Goal: Task Accomplishment & Management: Use online tool/utility

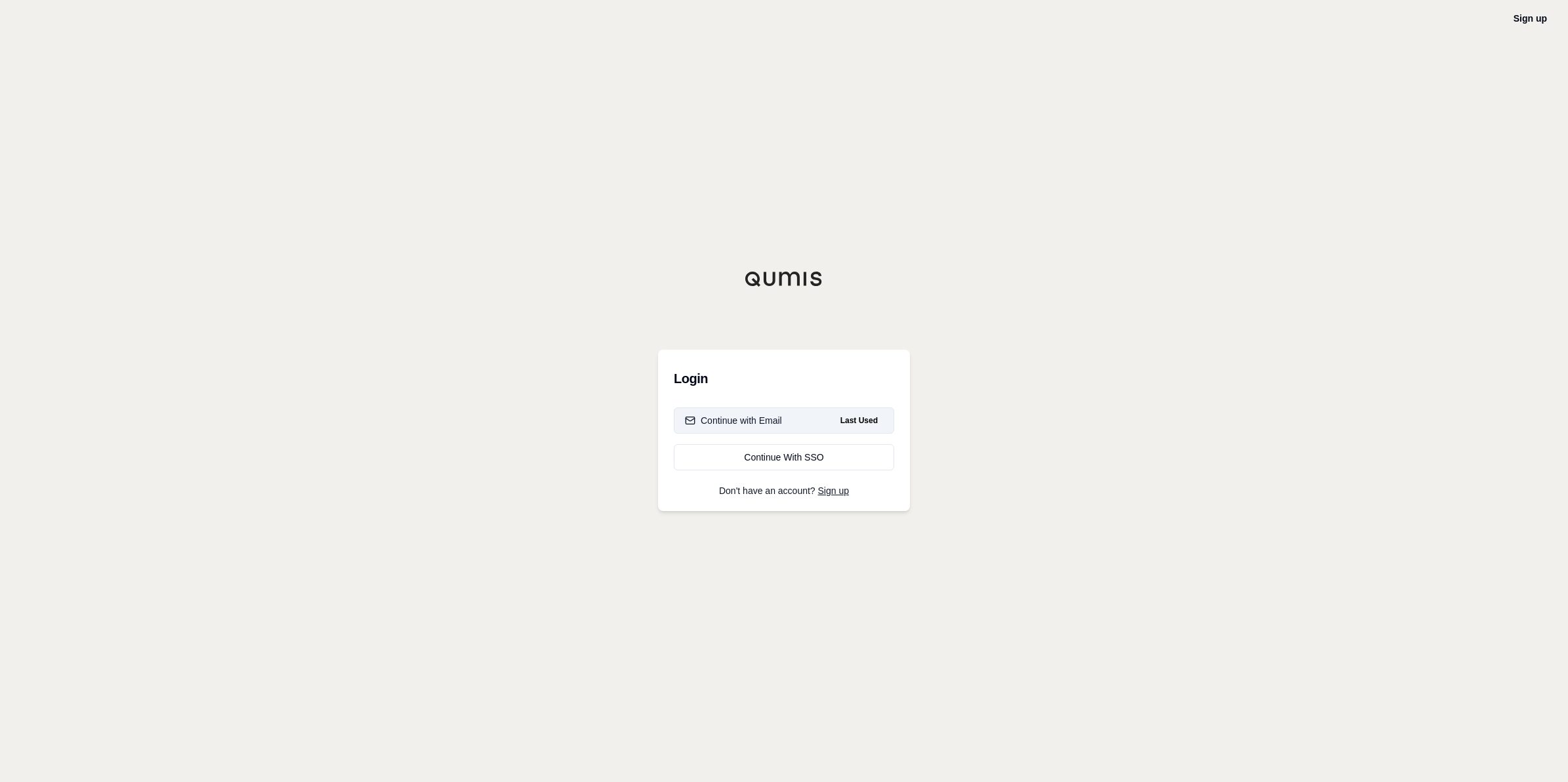
click at [795, 418] on button "Continue with Email Last Used" at bounding box center [783, 420] width 220 height 26
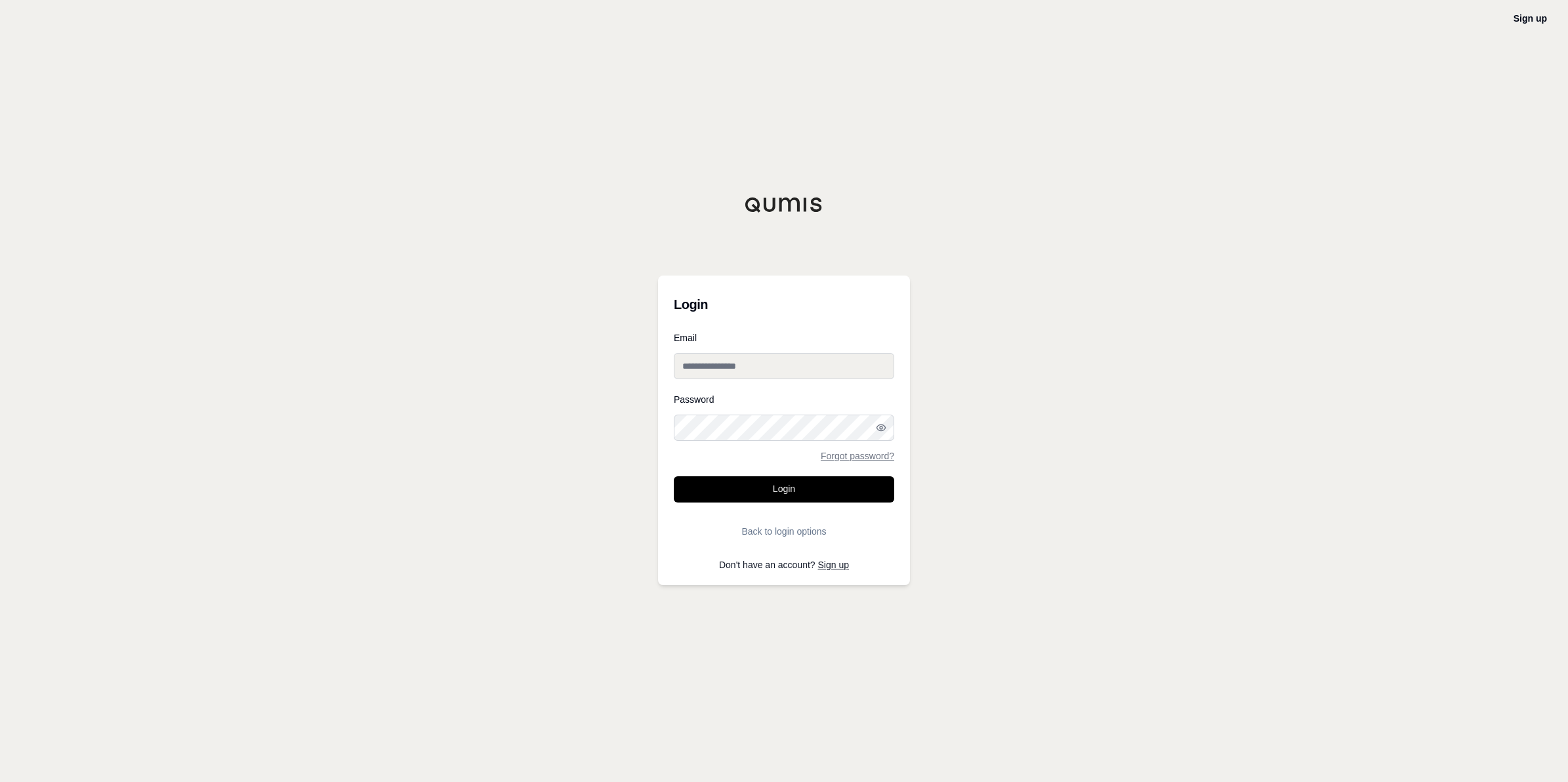
type input "**********"
click at [788, 492] on button "Login" at bounding box center [783, 489] width 220 height 26
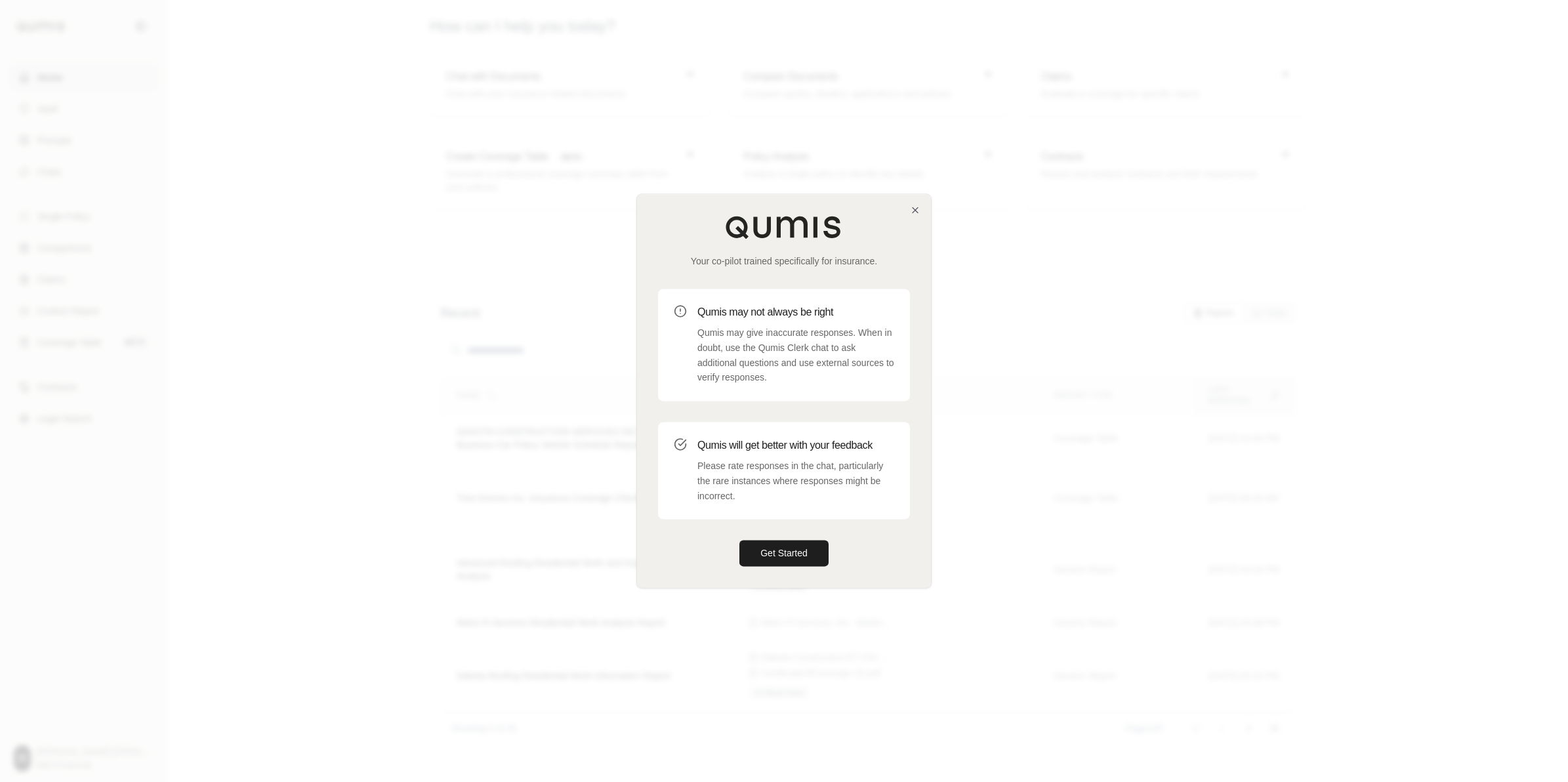
click at [788, 568] on div "Your co-pilot trained specifically for insurance. Qumis may not always be right…" at bounding box center [784, 391] width 294 height 393
click at [916, 208] on icon "button" at bounding box center [915, 209] width 10 height 10
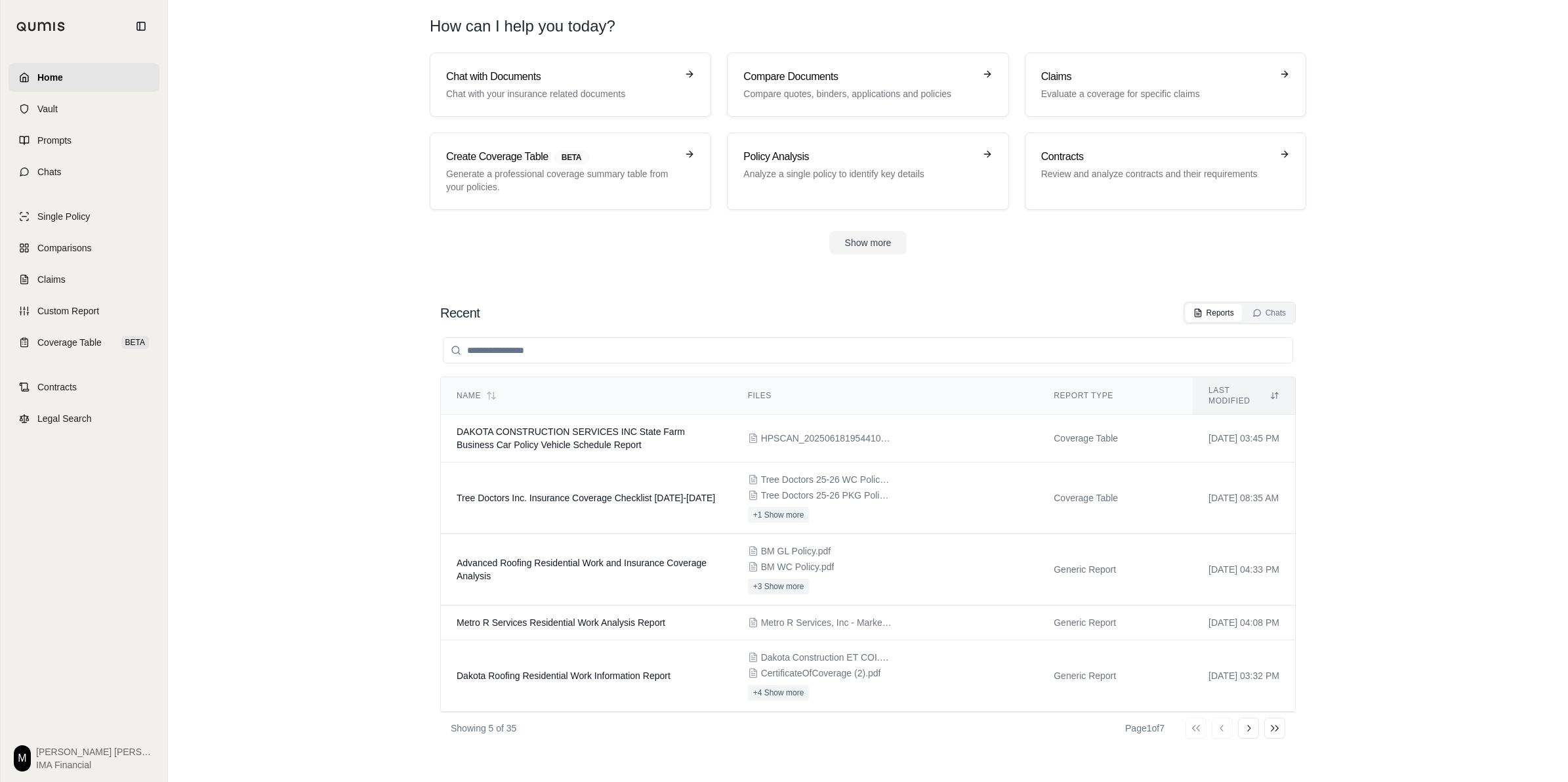
click at [62, 90] on link "Home" at bounding box center [83, 78] width 151 height 29
click at [103, 310] on link "Custom Report" at bounding box center [83, 312] width 151 height 29
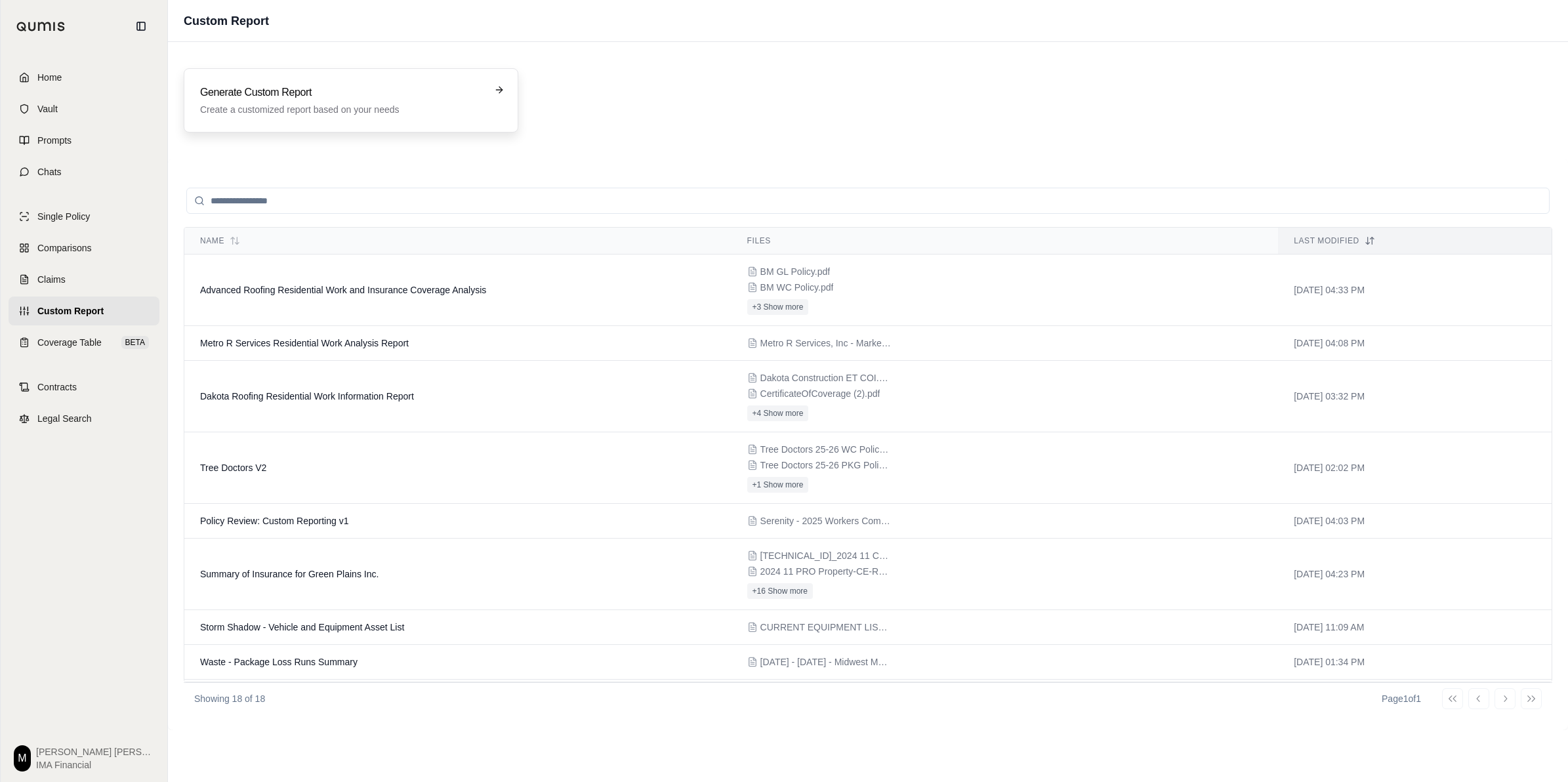
click at [329, 96] on h3 "Generate Custom Report" at bounding box center [342, 92] width 283 height 16
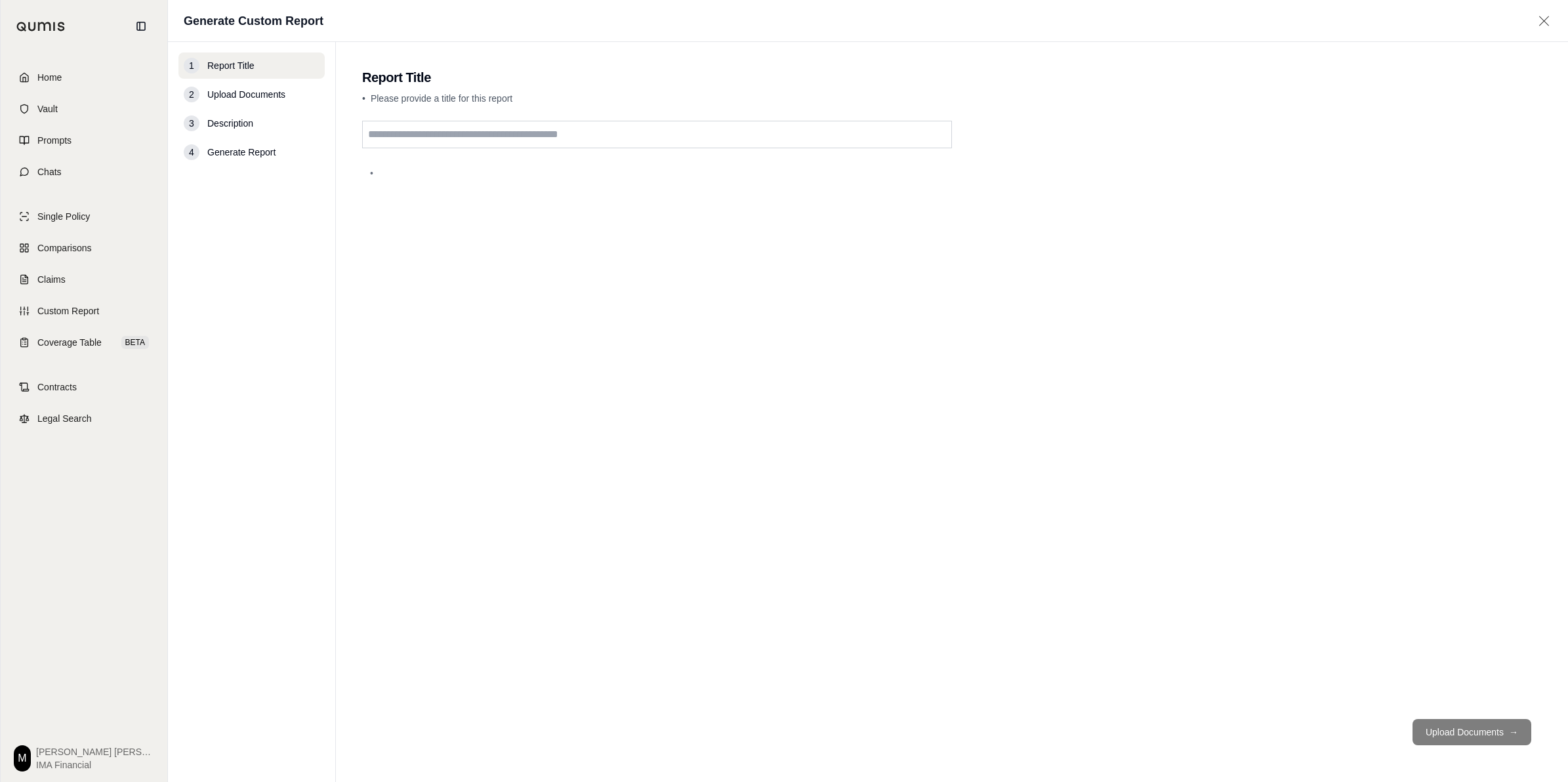
click at [450, 142] on input "text" at bounding box center [657, 134] width 590 height 27
type input "**********"
click at [1463, 739] on button "Upload Documents →" at bounding box center [1472, 732] width 119 height 26
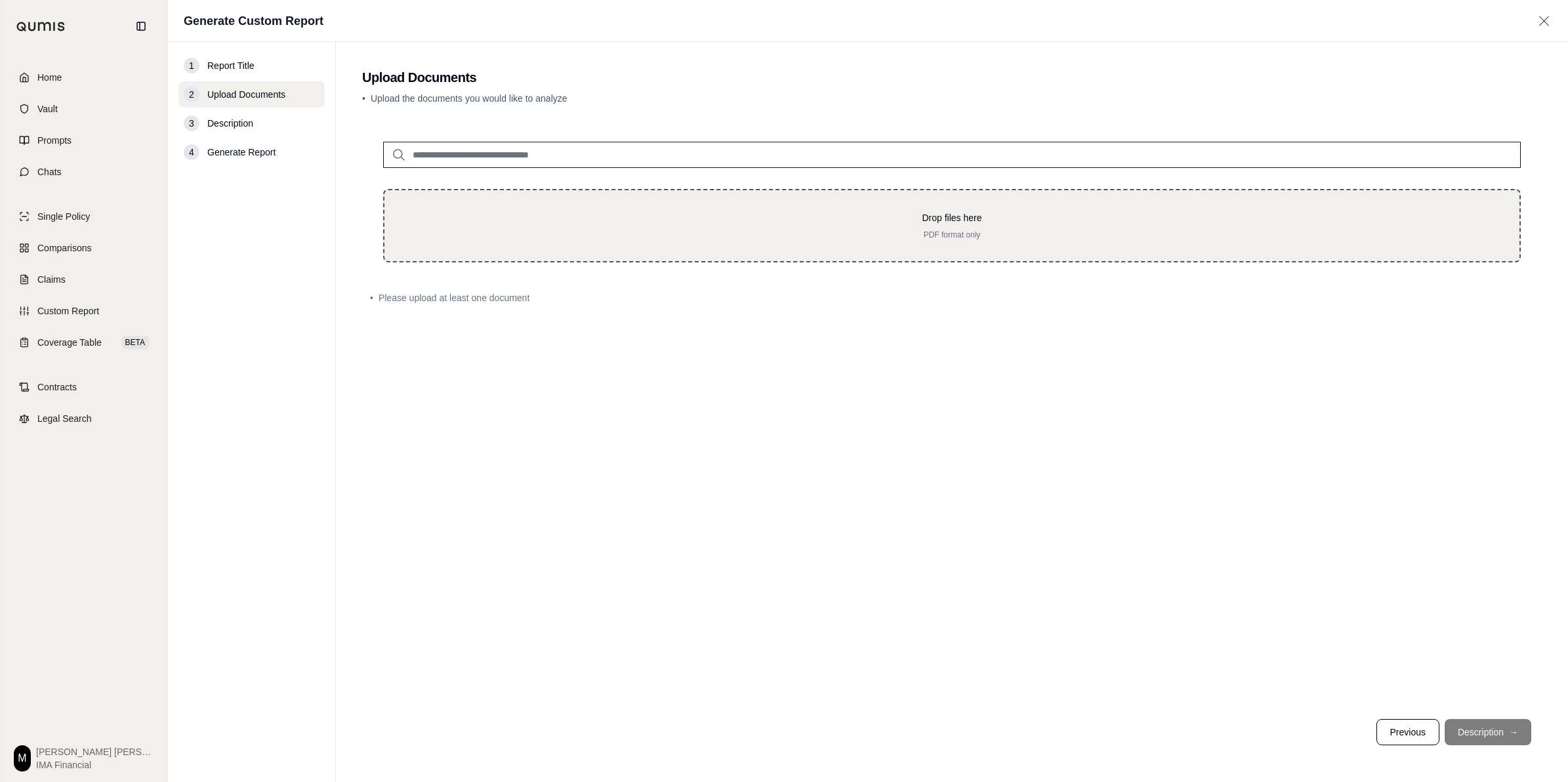
click at [622, 238] on p "PDF format only" at bounding box center [952, 234] width 1093 height 10
type input "**********"
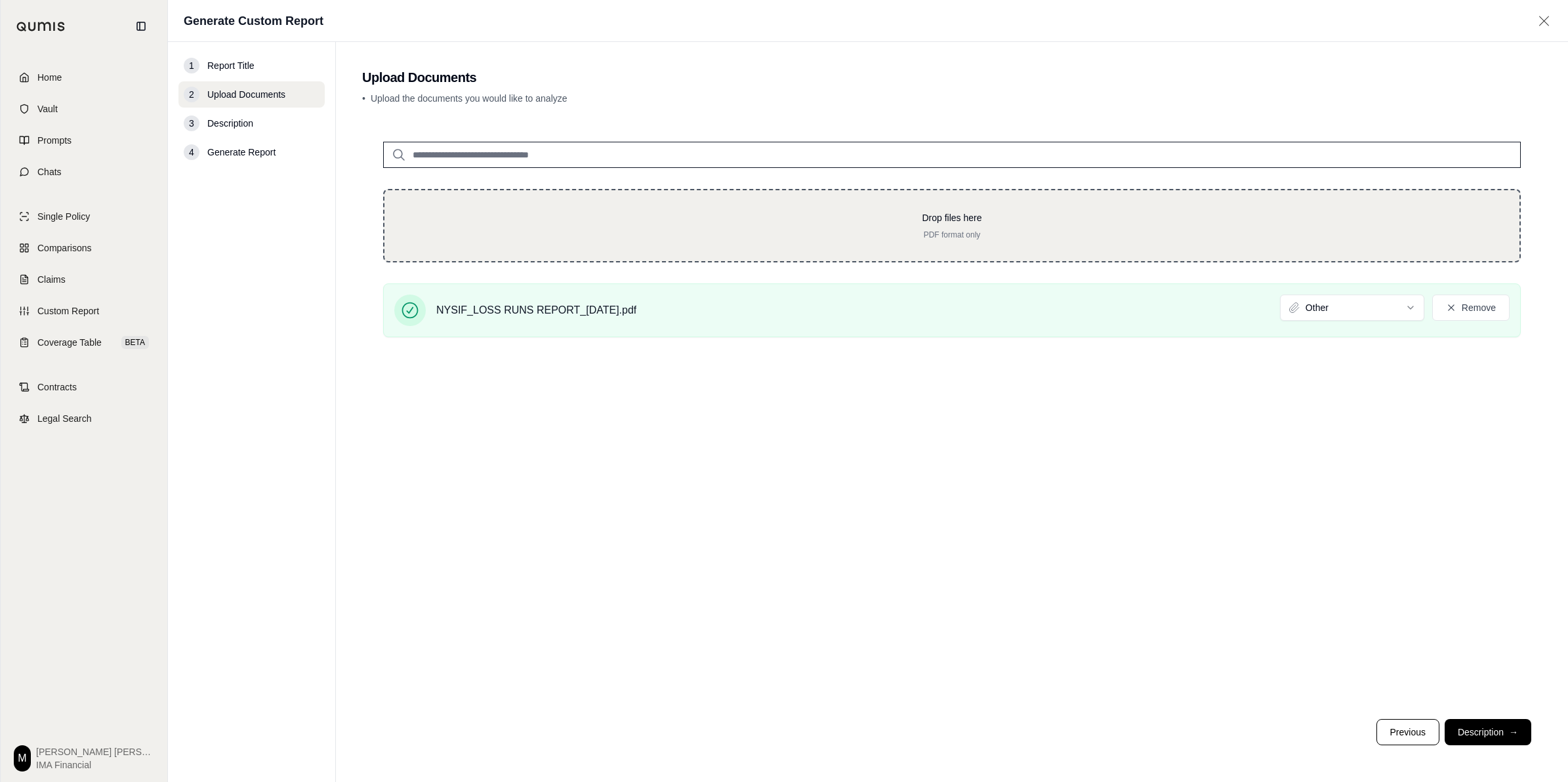
click at [630, 229] on p "PDF format only" at bounding box center [952, 234] width 1093 height 10
type input "**********"
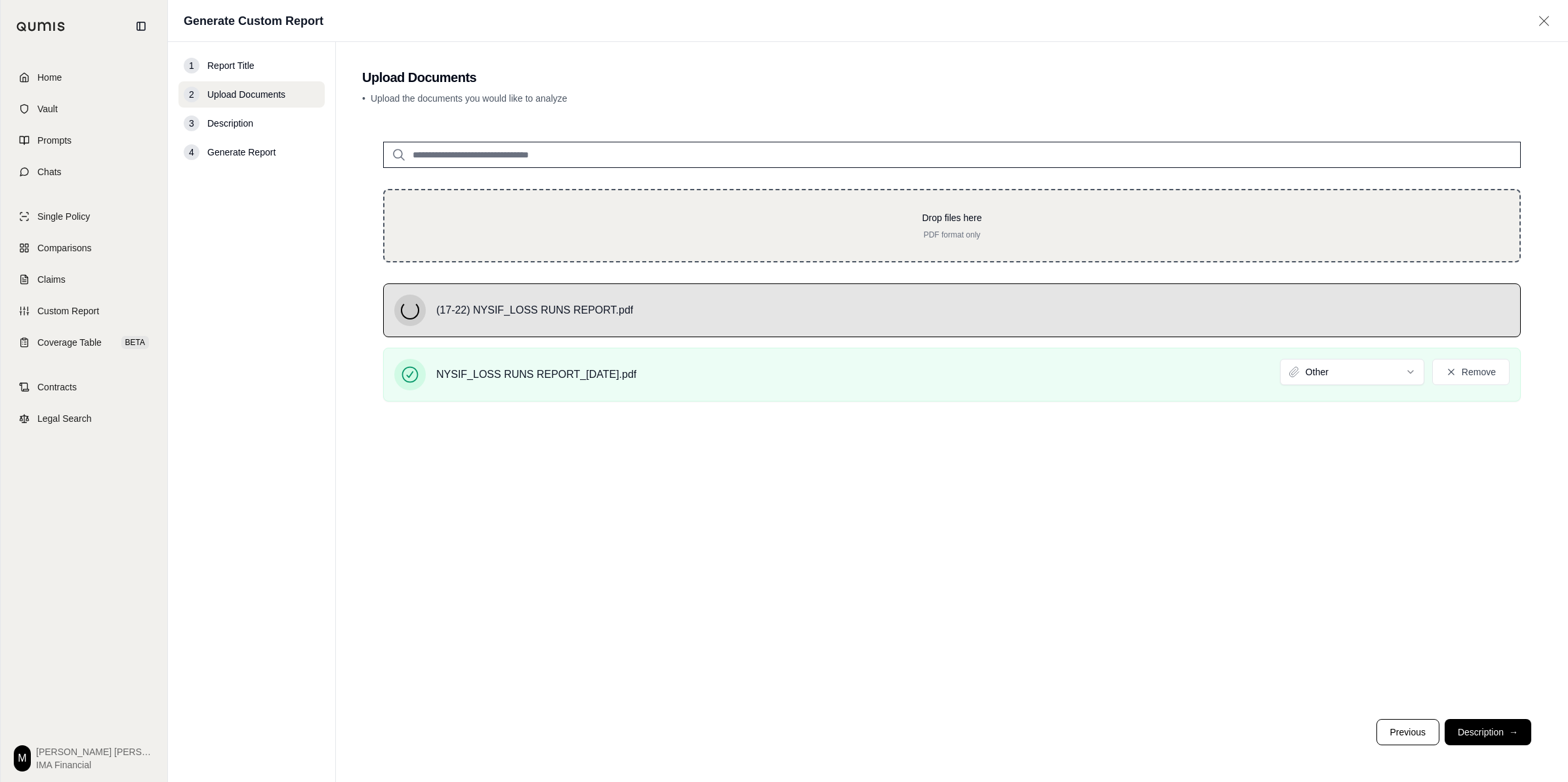
click at [480, 212] on p "Drop files here" at bounding box center [952, 217] width 1093 height 13
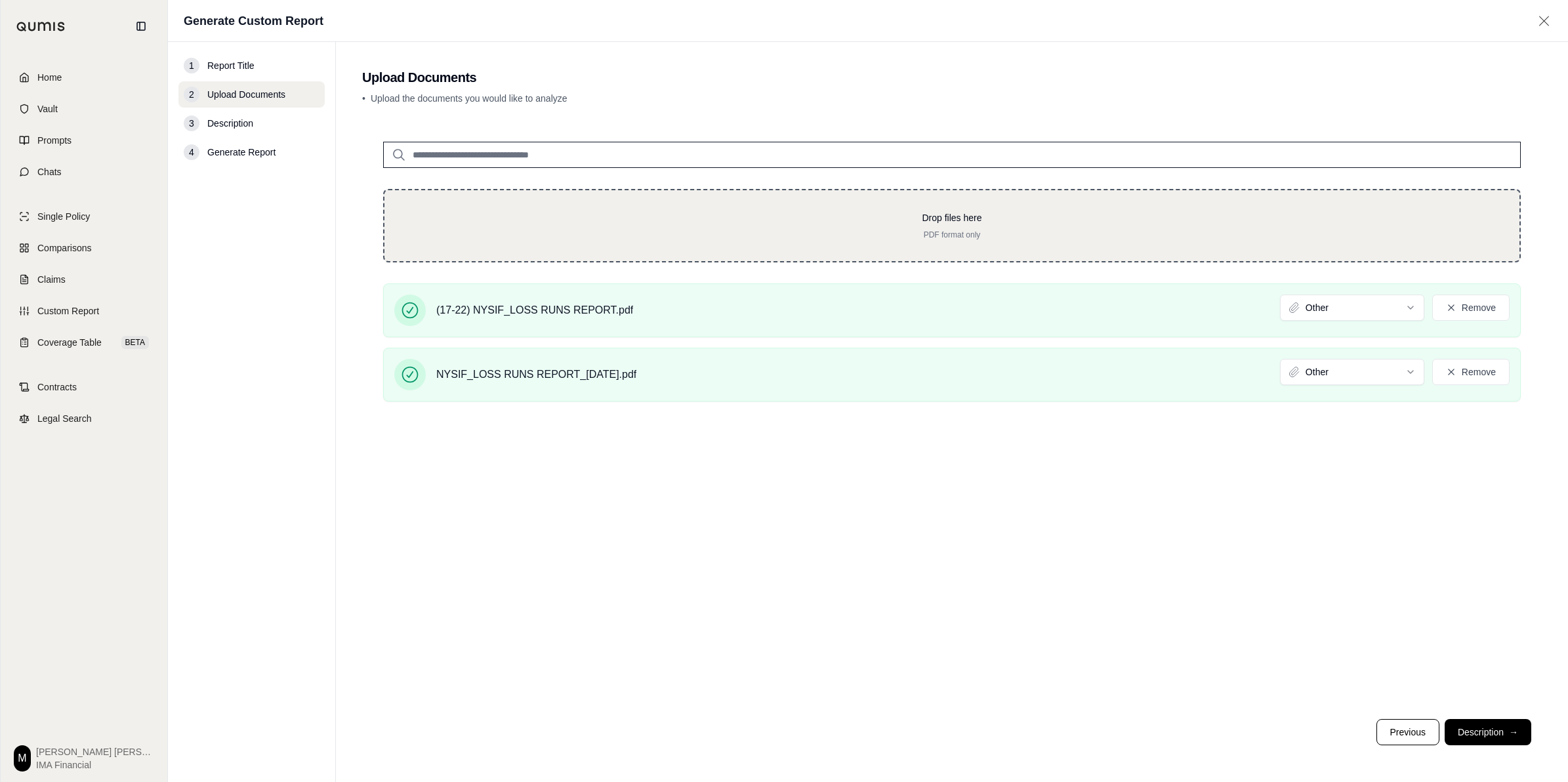
type input "**********"
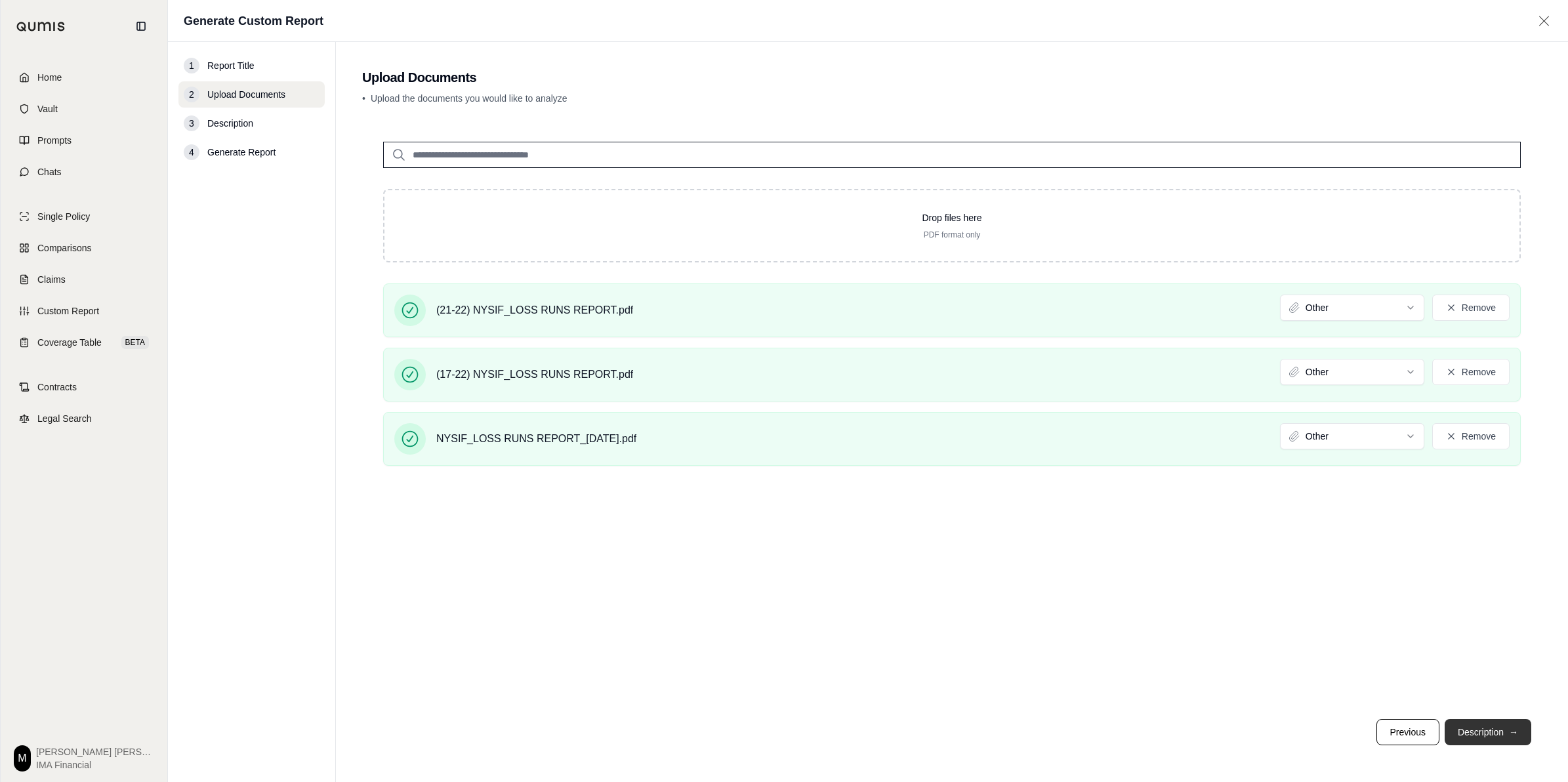
click at [1495, 735] on button "Description →" at bounding box center [1488, 732] width 87 height 26
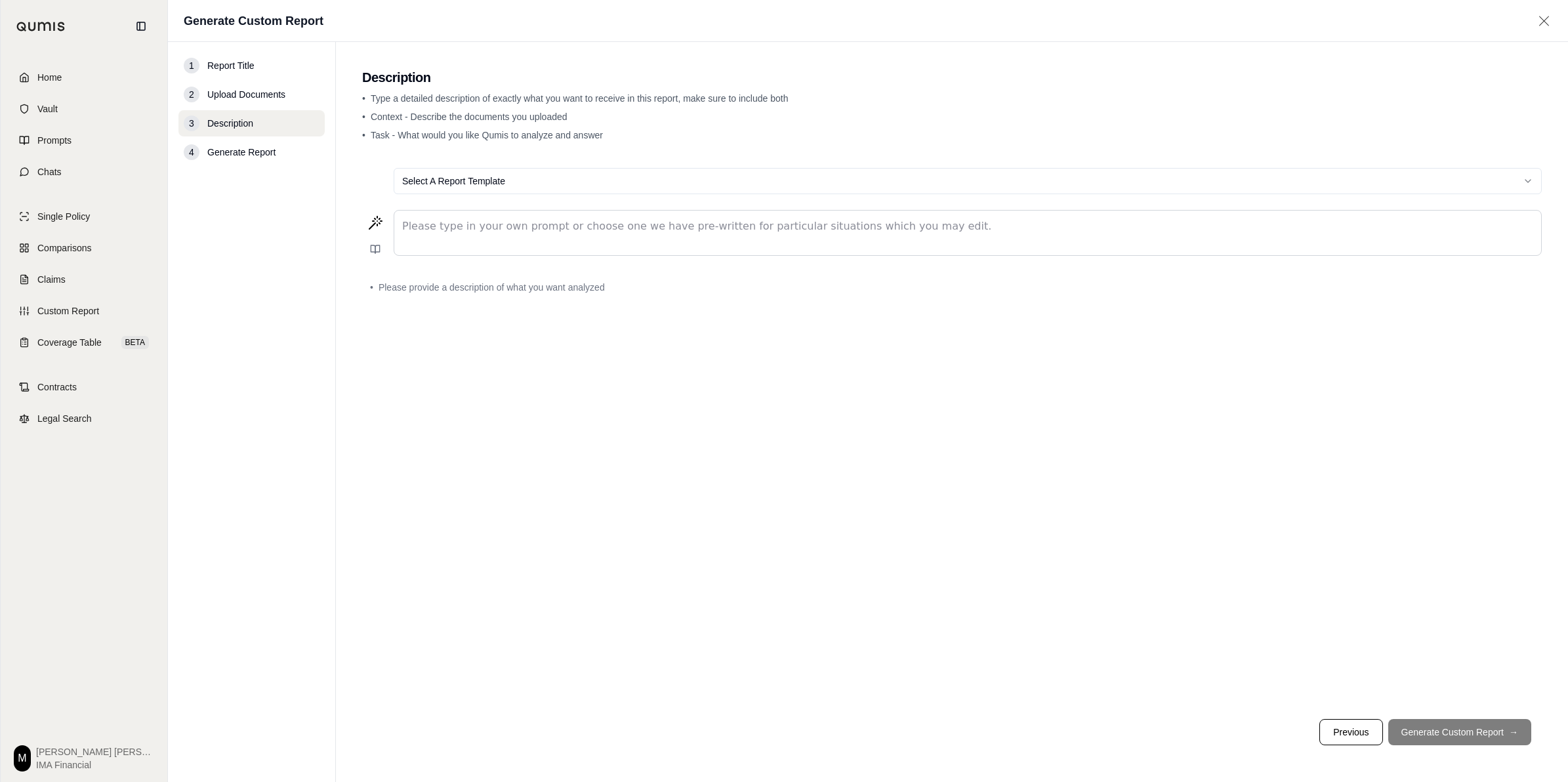
click at [560, 234] on p "editable markdown" at bounding box center [968, 226] width 1131 height 16
click at [520, 173] on html "Home Vault Prompts Chats Single Policy Comparisons Claims Custom Report Coverag…" at bounding box center [784, 391] width 1568 height 782
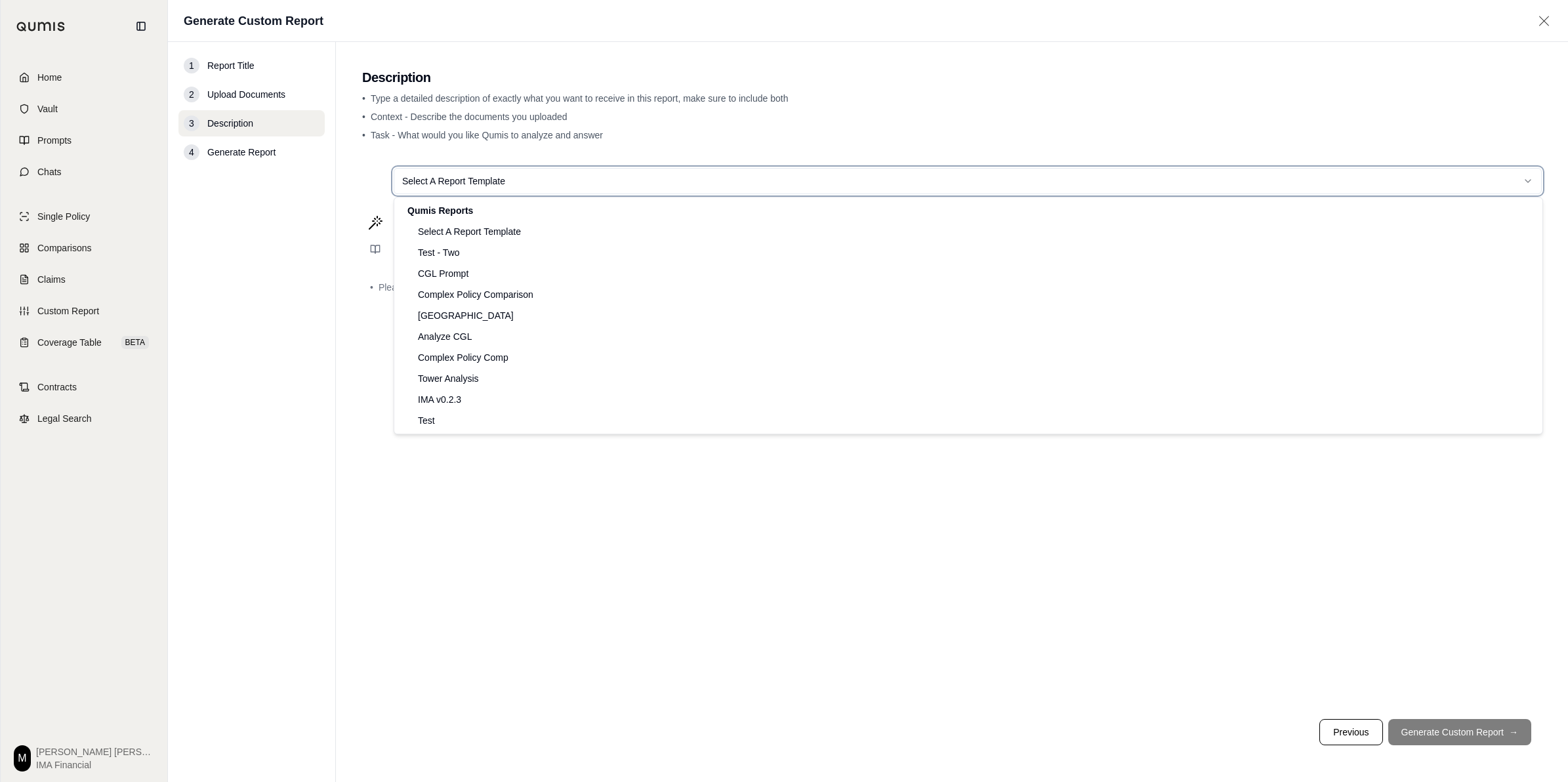
click at [578, 563] on html "Home Vault Prompts Chats Single Policy Comparisons Claims Custom Report Coverag…" at bounding box center [784, 391] width 1568 height 782
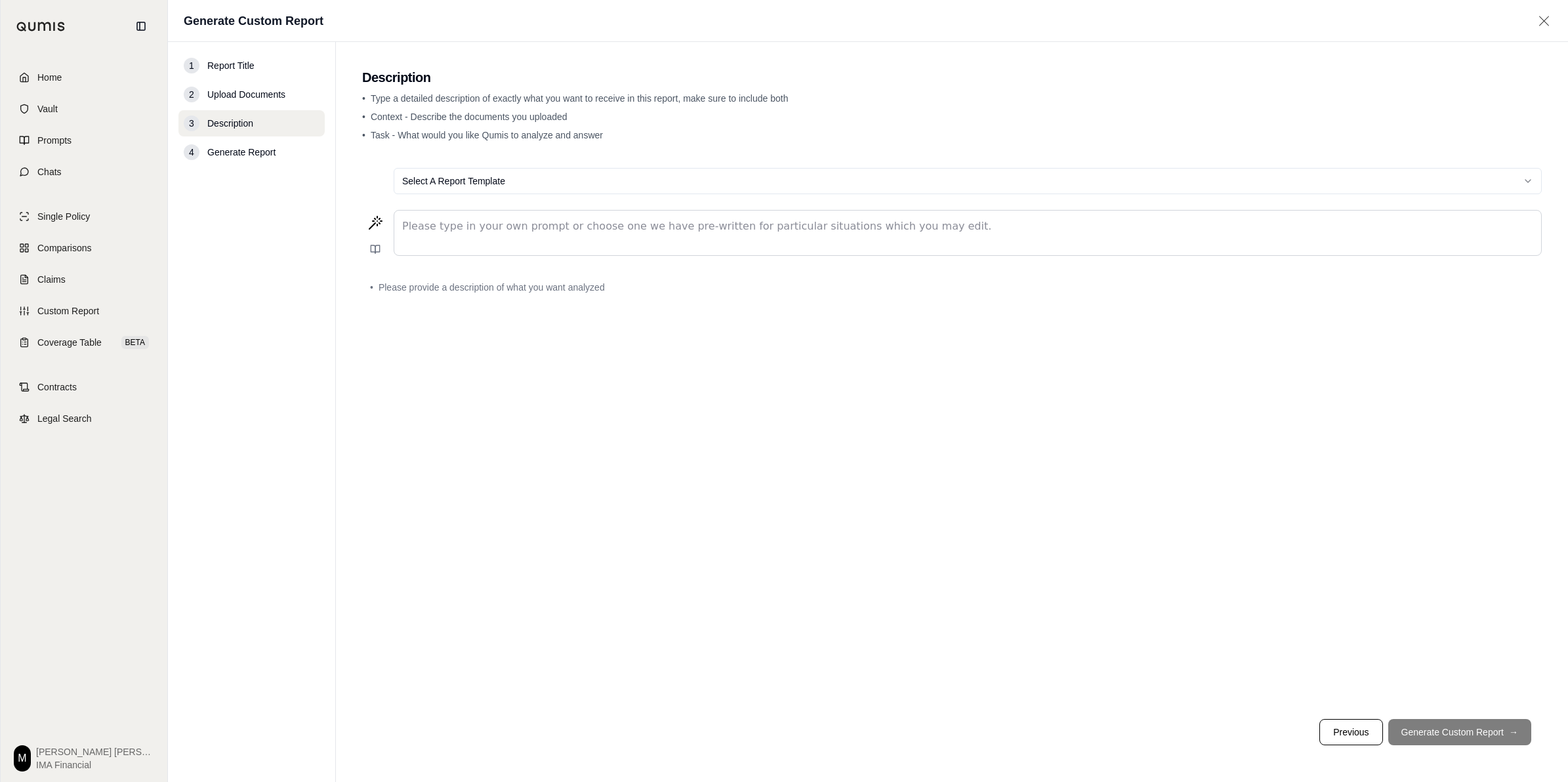
click at [473, 259] on div "Please type in your own prompt or choose one we have pre-written for particular…" at bounding box center [951, 236] width 1180 height 52
click at [473, 248] on div "editable markdown" at bounding box center [968, 232] width 1147 height 45
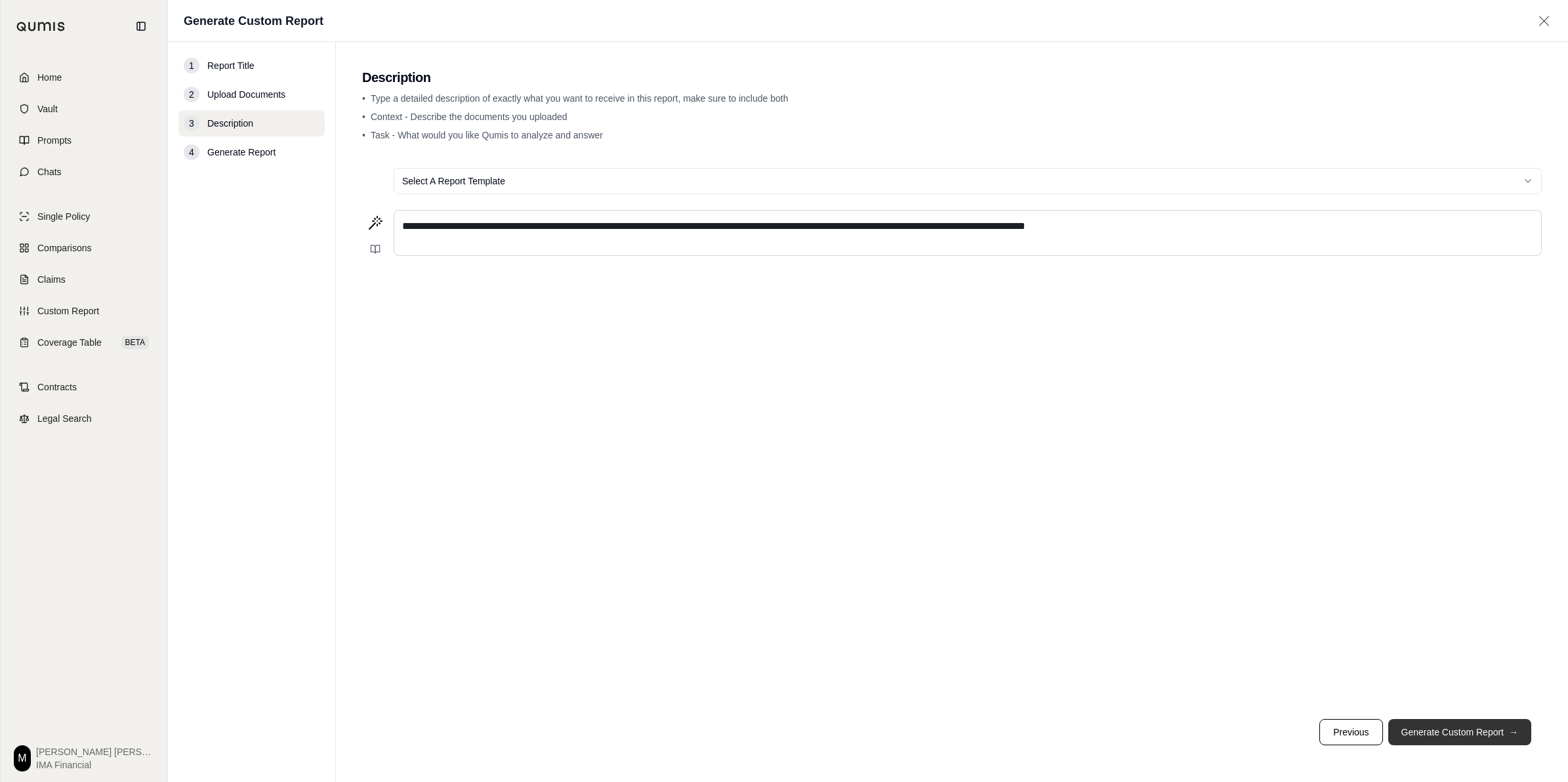
click at [1437, 722] on button "Generate Custom Report →" at bounding box center [1459, 732] width 143 height 26
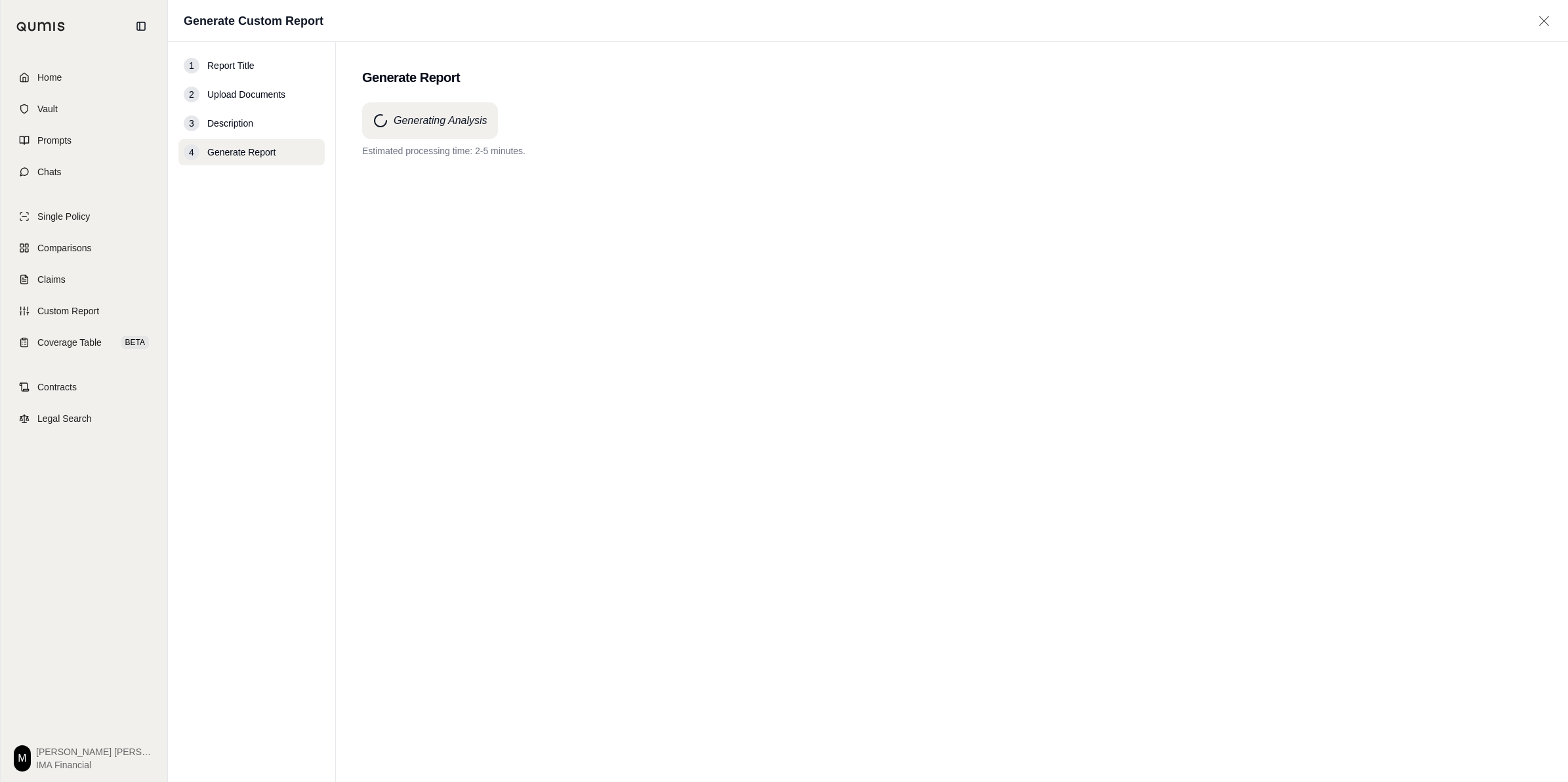
click at [1437, 722] on div "Generating Analysis Estimated processing time: 2-5 minutes." at bounding box center [951, 418] width 1180 height 632
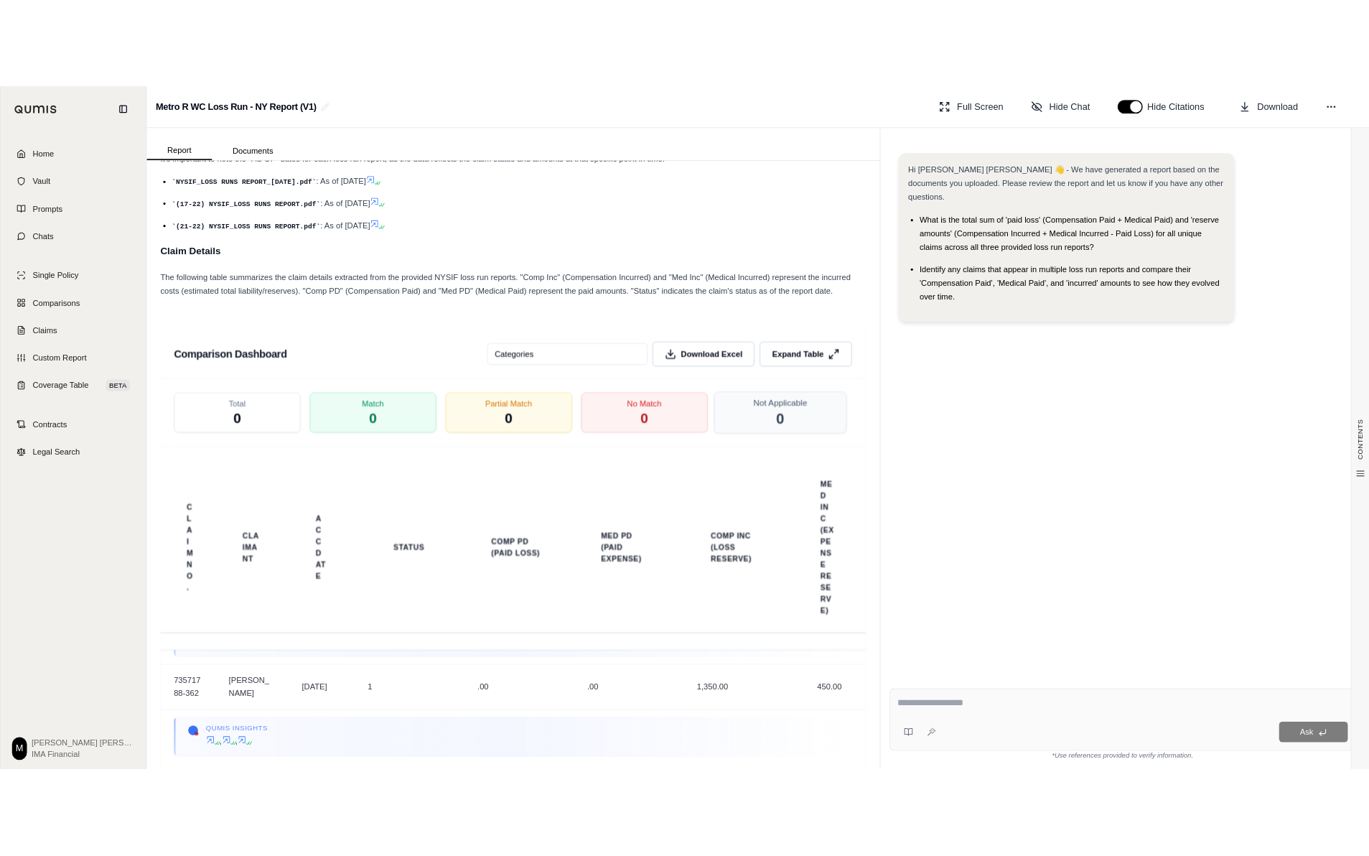
scroll to position [180, 0]
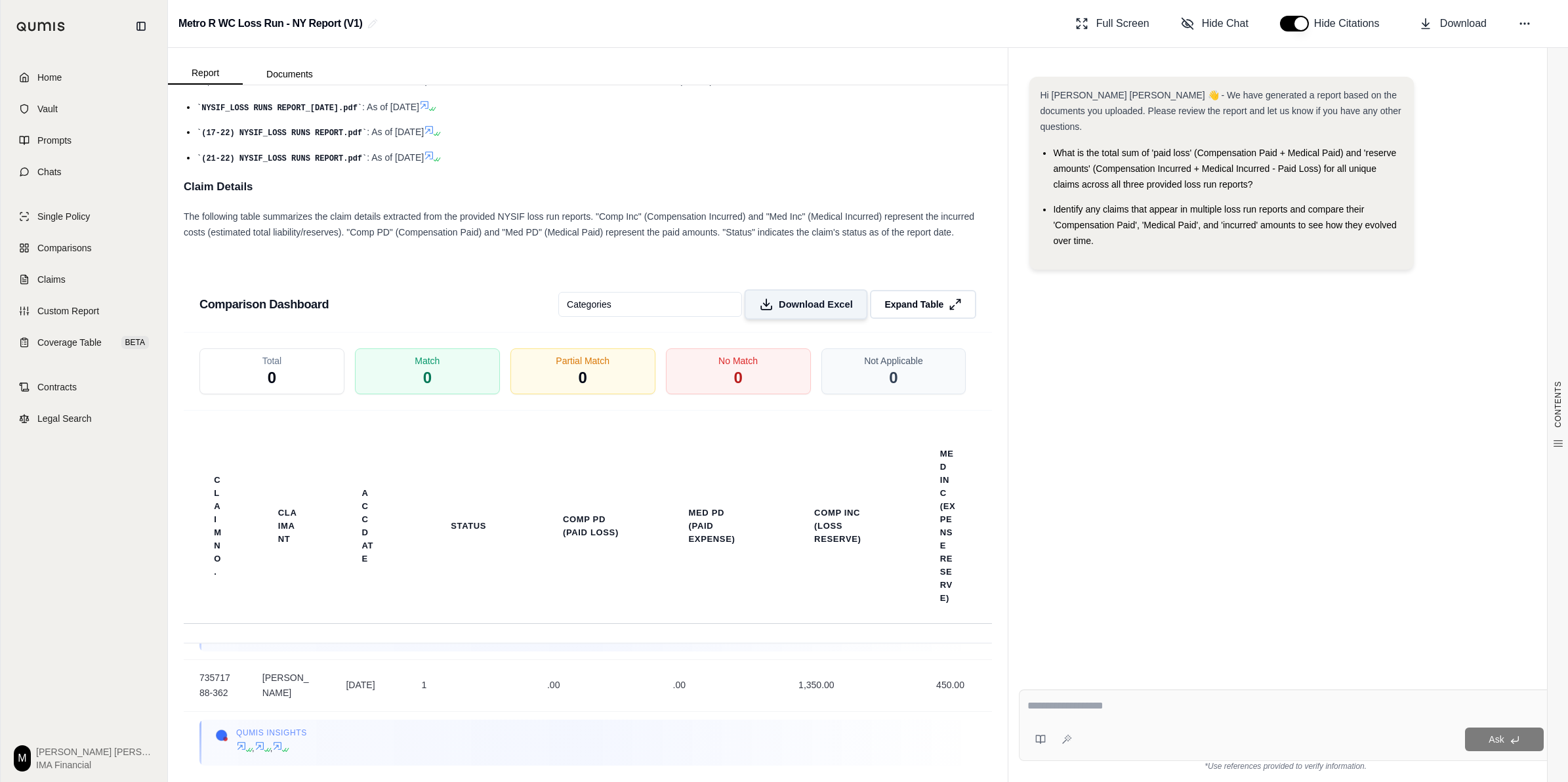
click at [830, 307] on span "Download Excel" at bounding box center [815, 304] width 74 height 14
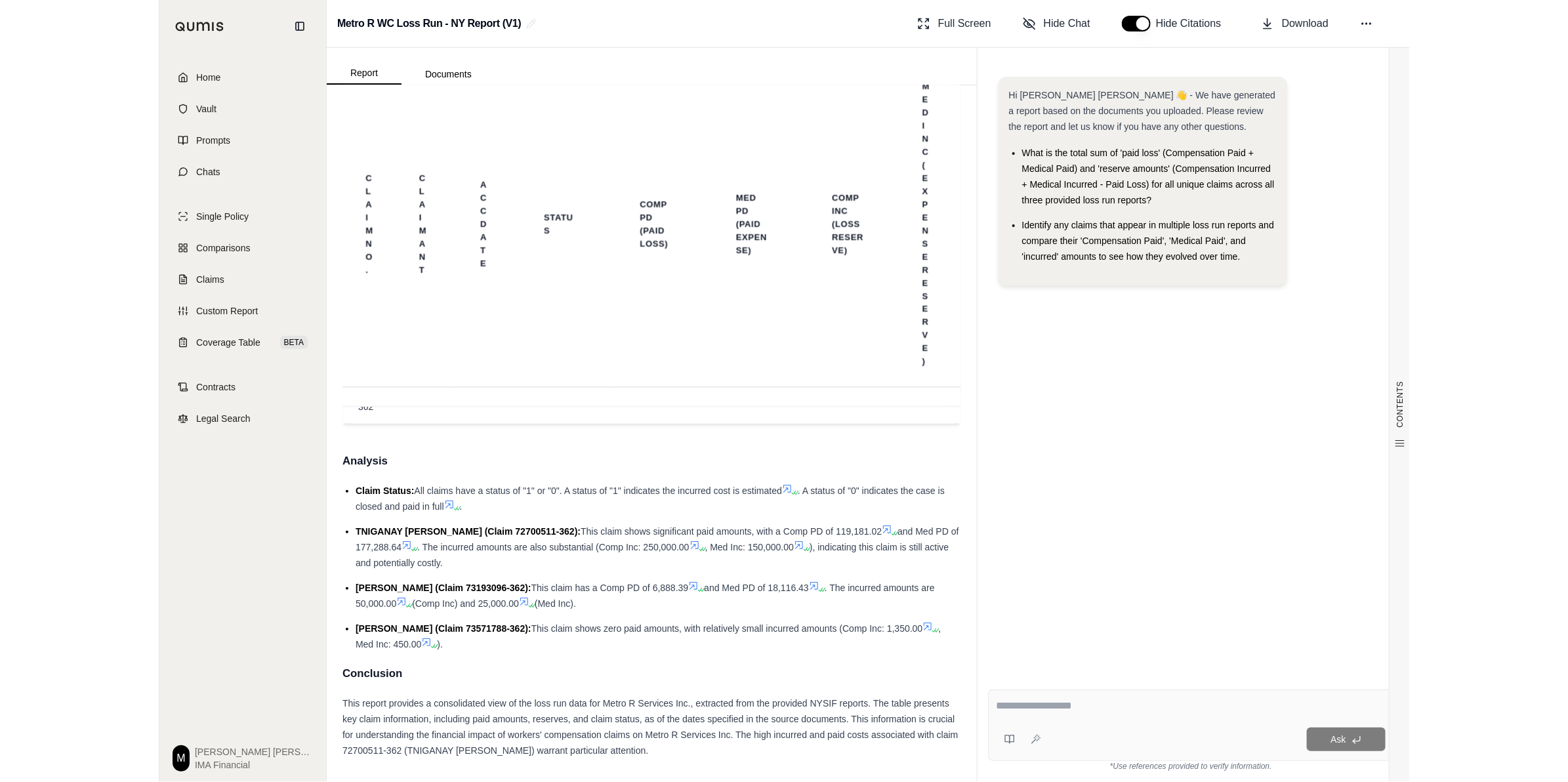
scroll to position [468, 0]
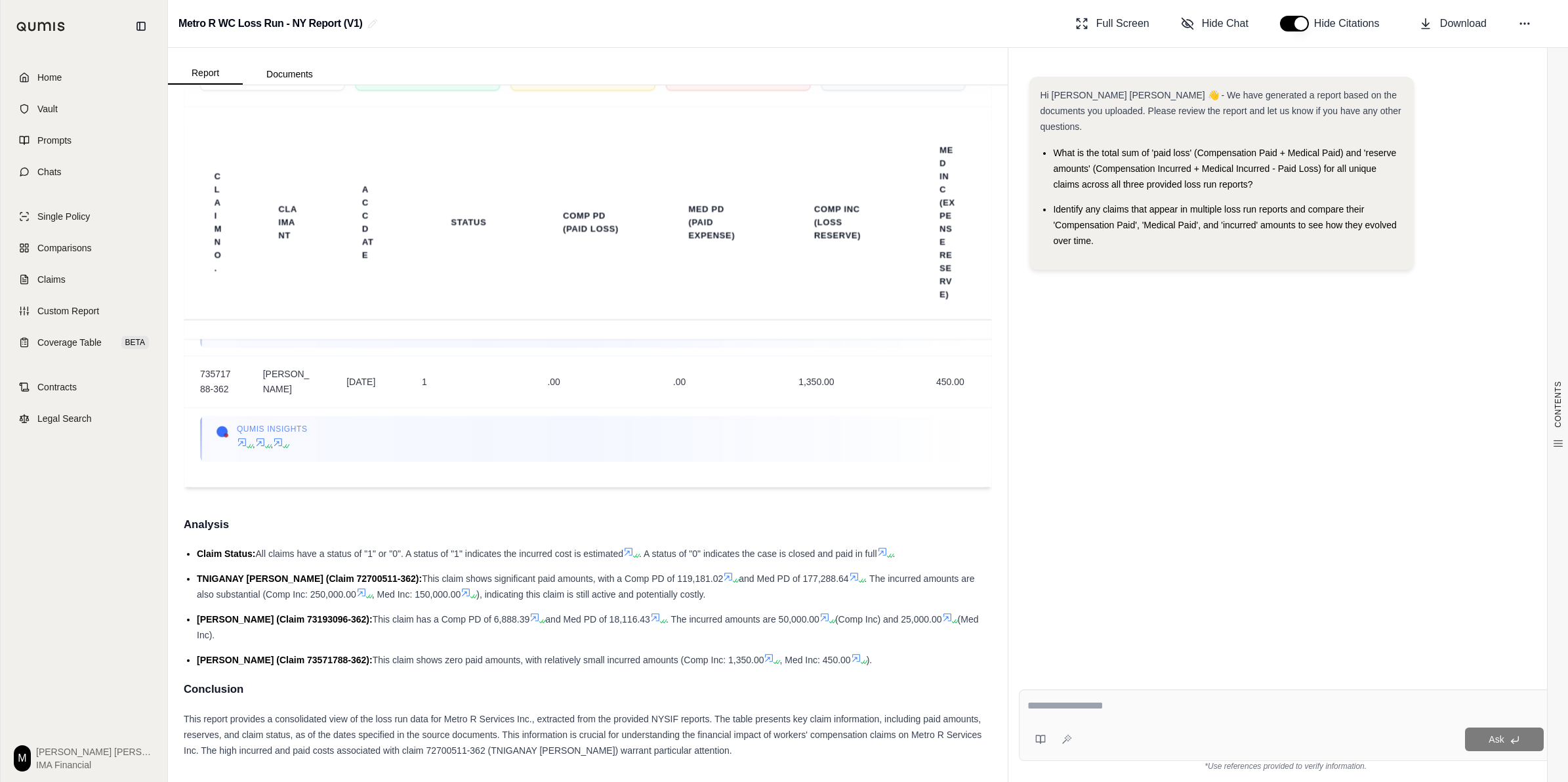
click at [1149, 711] on textarea at bounding box center [1285, 705] width 515 height 16
type textarea "**********"
click at [1517, 746] on button "Ask" at bounding box center [1504, 739] width 79 height 24
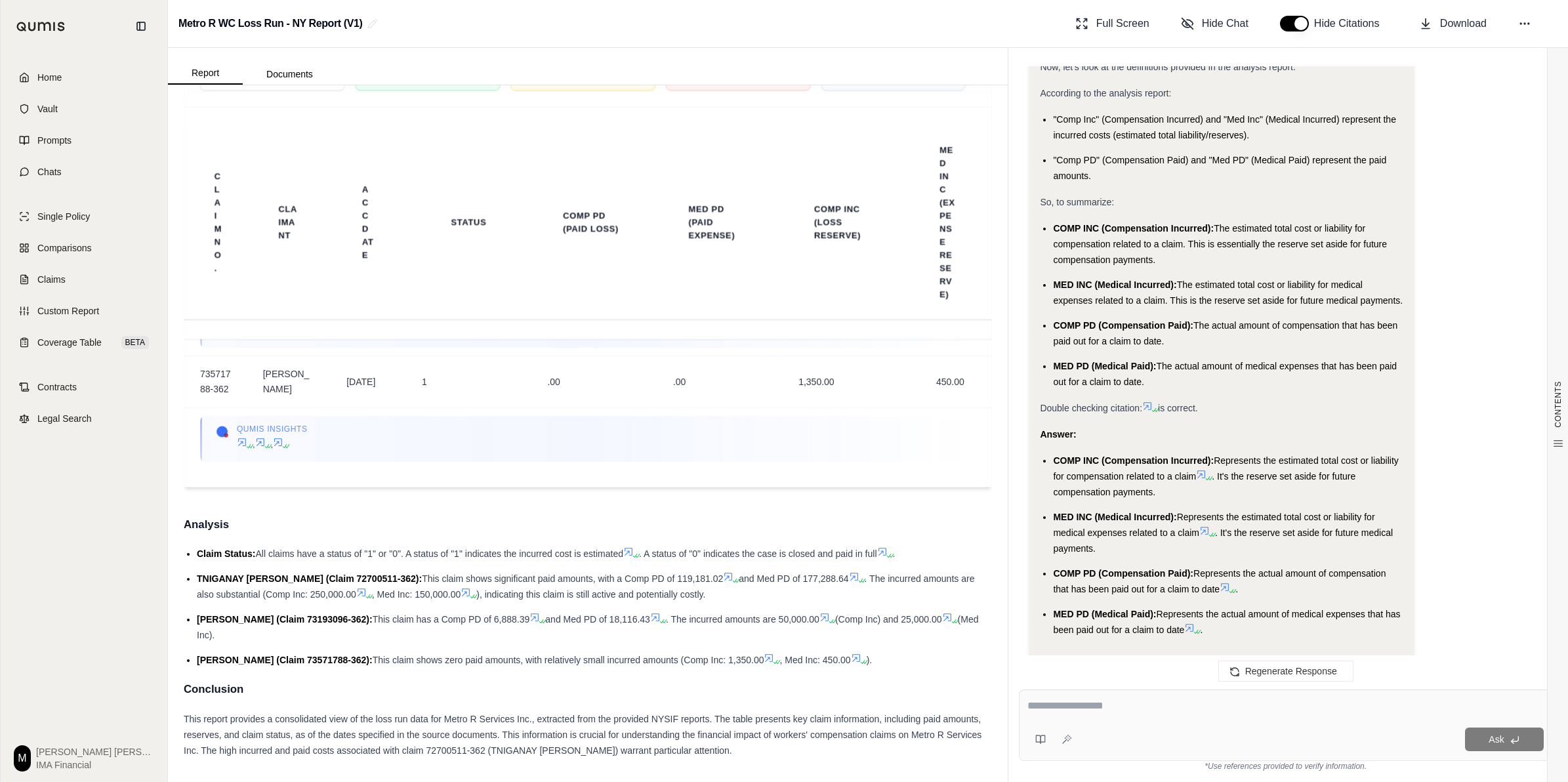
scroll to position [674, 0]
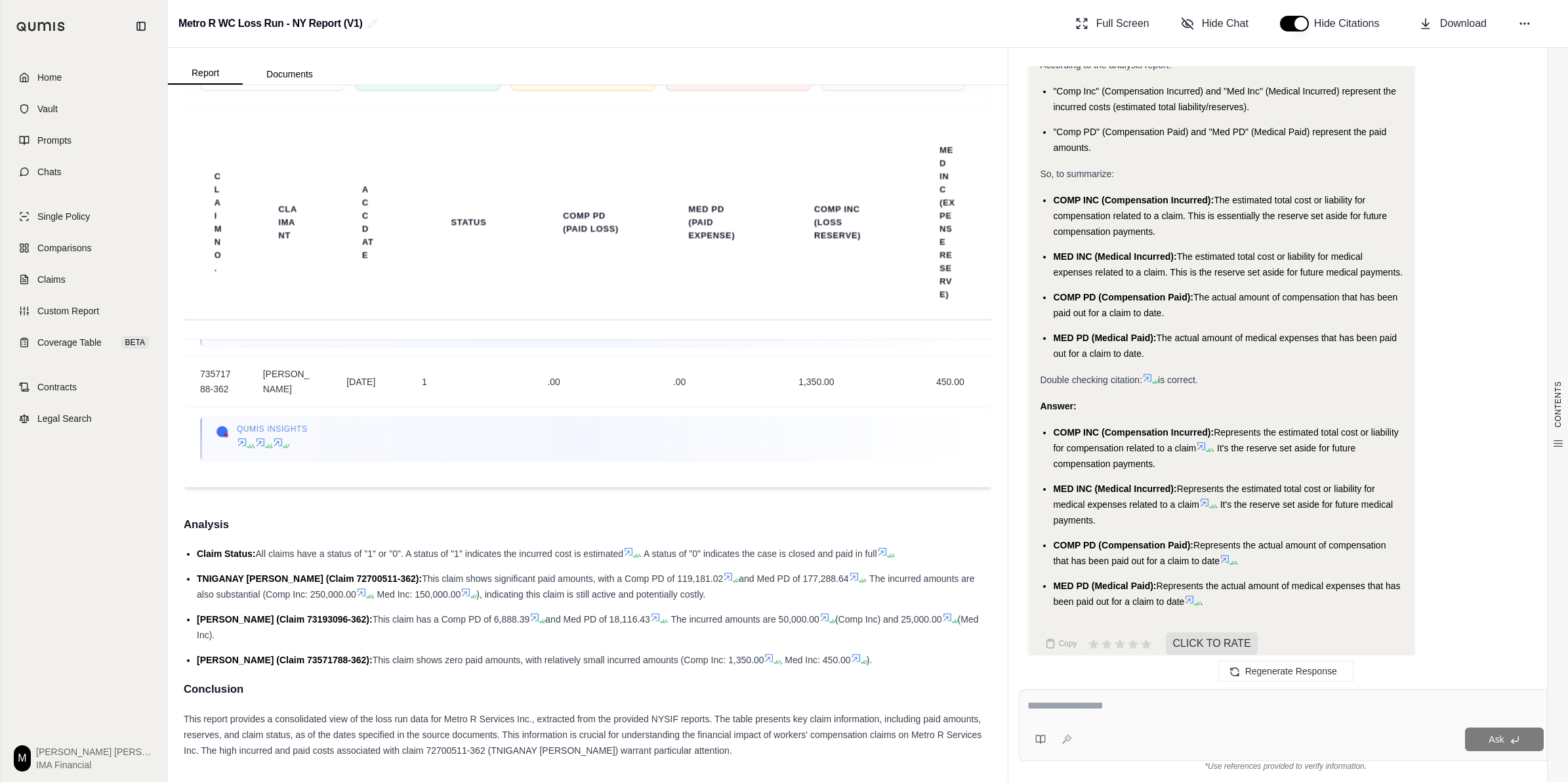
click at [1139, 425] on li "COMP INC (Compensation Incurred): Represents the estimated total cost or liabil…" at bounding box center [1227, 449] width 350 height 48
